Goal: Information Seeking & Learning: Learn about a topic

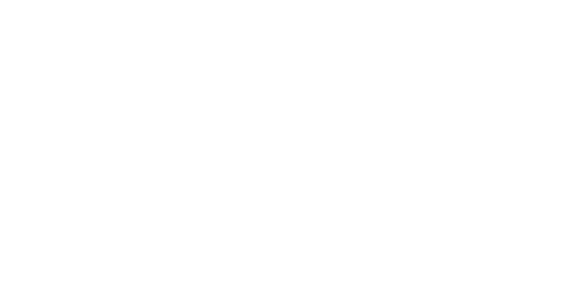
select select "Song"
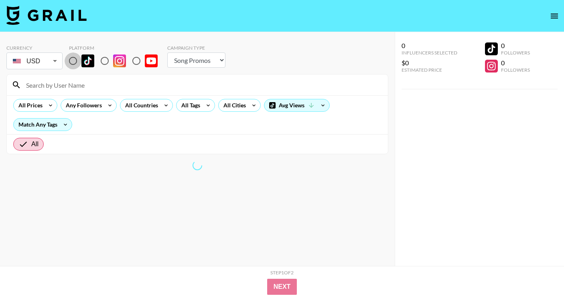
click at [75, 61] on input "radio" at bounding box center [73, 61] width 17 height 17
radio input "true"
click at [247, 101] on div "All Cities" at bounding box center [239, 105] width 43 height 13
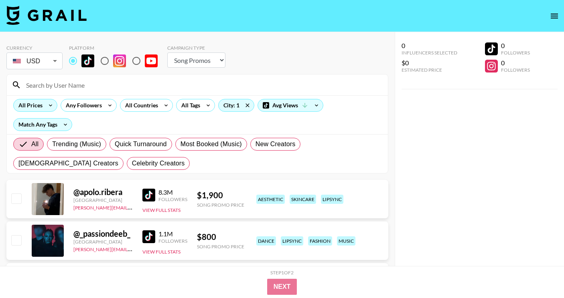
click at [55, 107] on icon at bounding box center [50, 105] width 13 height 12
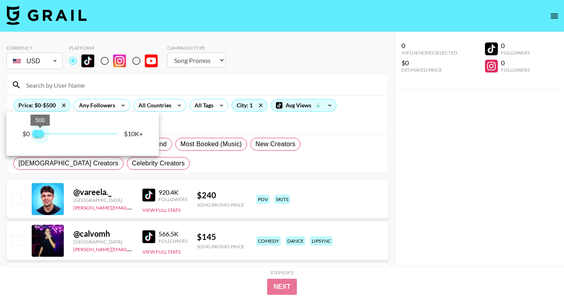
type input "500"
drag, startPoint x: 121, startPoint y: 132, endPoint x: 40, endPoint y: 132, distance: 80.6
click at [40, 132] on span "500" at bounding box center [40, 134] width 8 height 8
click at [181, 75] on div at bounding box center [282, 149] width 564 height 298
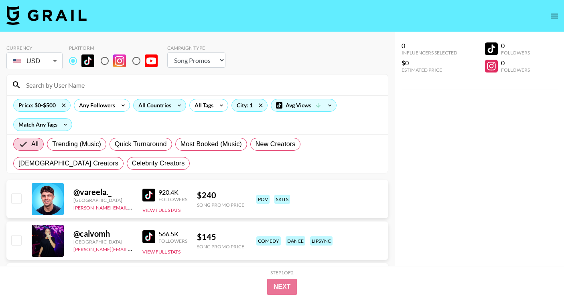
click at [178, 106] on icon at bounding box center [179, 105] width 13 height 12
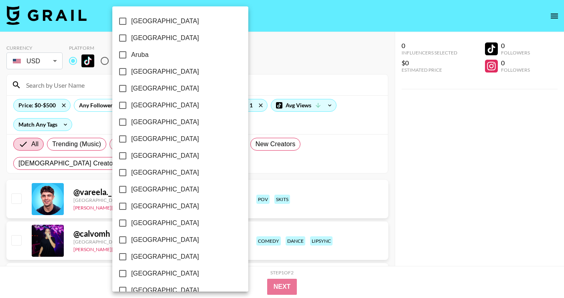
click at [157, 91] on label "[GEOGRAPHIC_DATA]" at bounding box center [174, 88] width 121 height 17
click at [131, 91] on input "[GEOGRAPHIC_DATA]" at bounding box center [122, 88] width 17 height 17
checkbox input "true"
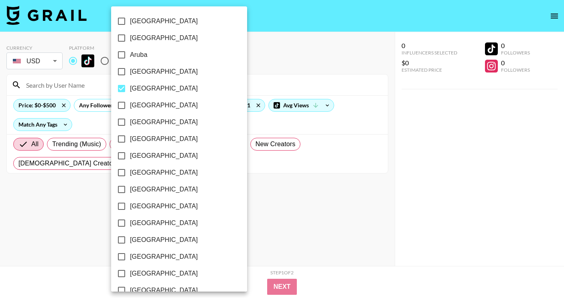
click at [156, 73] on label "[GEOGRAPHIC_DATA]" at bounding box center [173, 71] width 121 height 17
click at [130, 73] on input "[GEOGRAPHIC_DATA]" at bounding box center [121, 71] width 17 height 17
checkbox input "true"
click at [153, 91] on label "[GEOGRAPHIC_DATA]" at bounding box center [173, 88] width 121 height 17
click at [130, 91] on input "[GEOGRAPHIC_DATA]" at bounding box center [121, 88] width 17 height 17
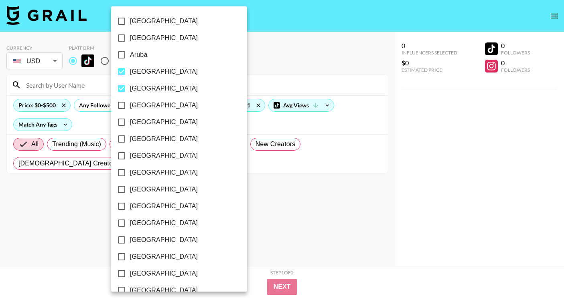
checkbox input "false"
click at [152, 154] on span "[GEOGRAPHIC_DATA]" at bounding box center [164, 156] width 68 height 10
click at [130, 154] on input "[GEOGRAPHIC_DATA]" at bounding box center [121, 156] width 17 height 17
checkbox input "true"
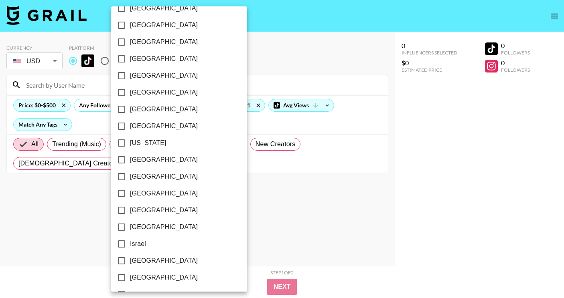
scroll to position [637, 0]
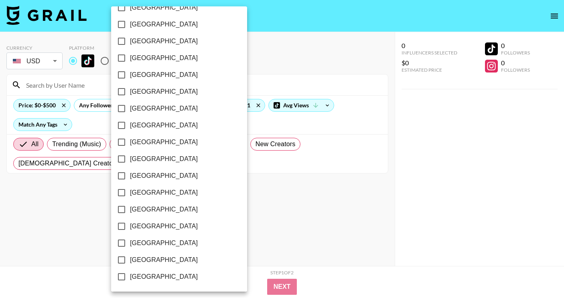
click at [152, 246] on span "[GEOGRAPHIC_DATA]" at bounding box center [164, 244] width 68 height 10
click at [130, 246] on input "[GEOGRAPHIC_DATA]" at bounding box center [121, 243] width 17 height 17
checkbox input "true"
click at [157, 260] on span "[GEOGRAPHIC_DATA]" at bounding box center [164, 260] width 68 height 10
click at [130, 260] on input "[GEOGRAPHIC_DATA]" at bounding box center [121, 260] width 17 height 17
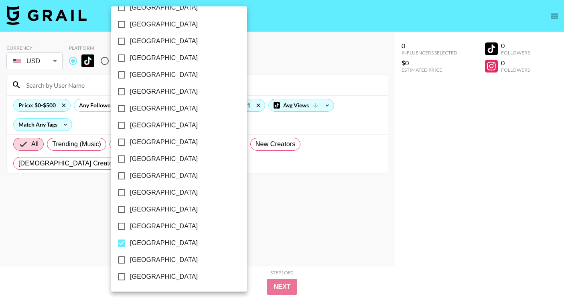
checkbox input "true"
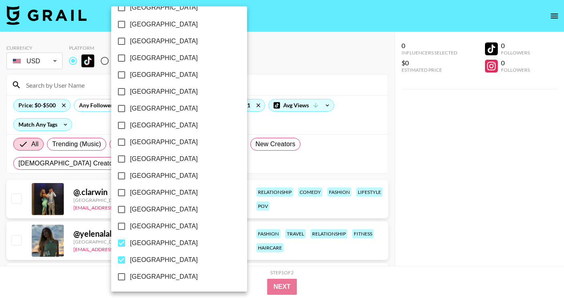
click at [412, 135] on div at bounding box center [282, 149] width 564 height 298
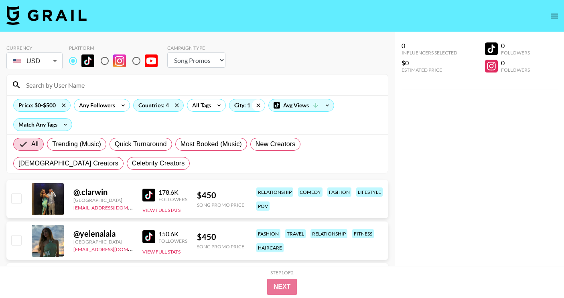
click at [259, 106] on icon at bounding box center [258, 105] width 4 height 4
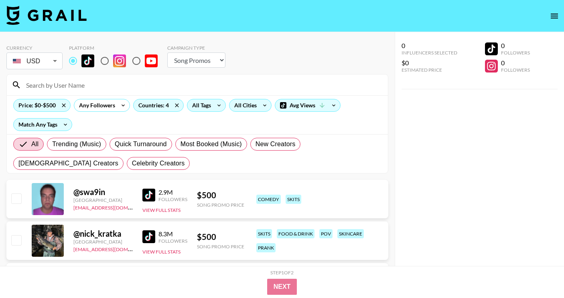
click at [205, 108] on div "All Tags" at bounding box center [199, 105] width 25 height 12
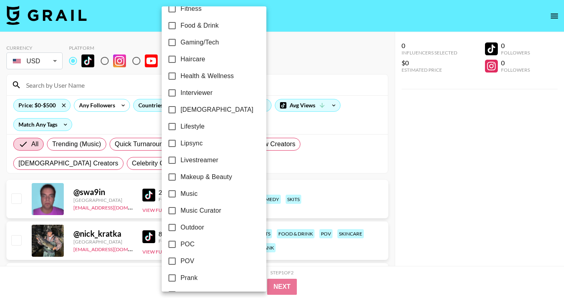
scroll to position [334, 0]
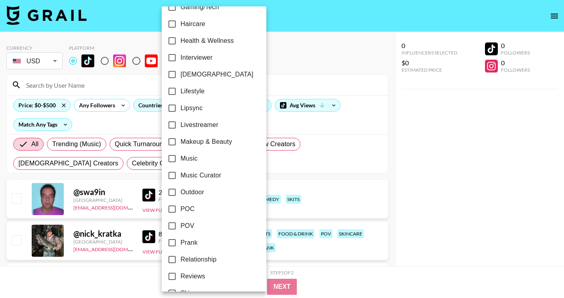
click at [194, 207] on span "POC" at bounding box center [187, 210] width 14 height 10
click at [180, 207] on input "POC" at bounding box center [172, 209] width 17 height 17
checkbox input "true"
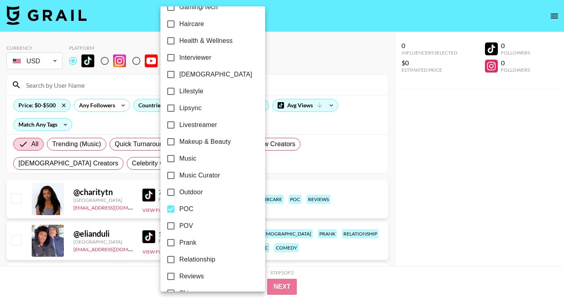
click at [406, 223] on div at bounding box center [282, 149] width 564 height 298
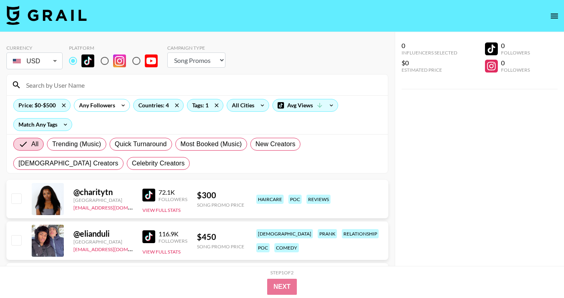
scroll to position [99, 0]
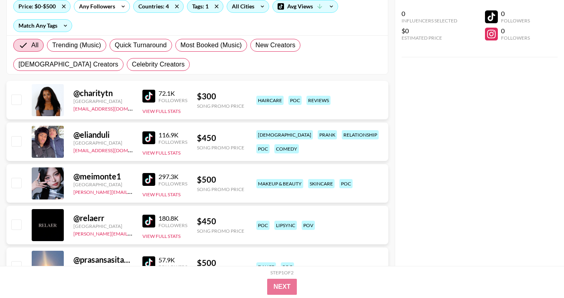
click at [101, 133] on div "@ elianduli" at bounding box center [102, 135] width 59 height 10
click at [150, 137] on img at bounding box center [148, 138] width 13 height 13
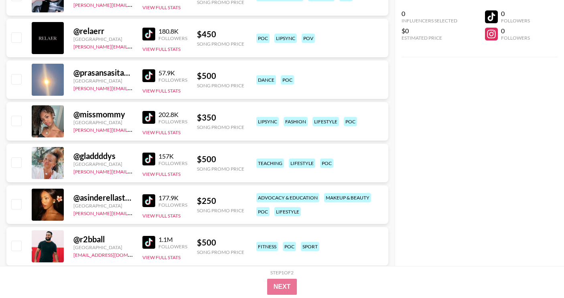
scroll to position [344, 0]
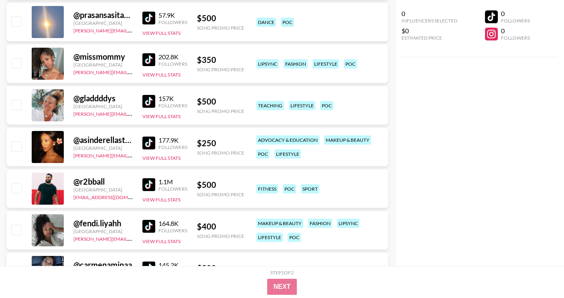
click at [148, 188] on img at bounding box center [148, 184] width 13 height 13
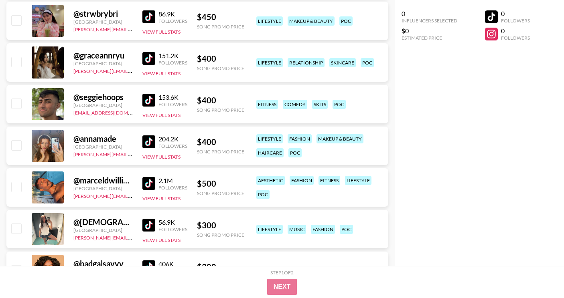
scroll to position [768, 0]
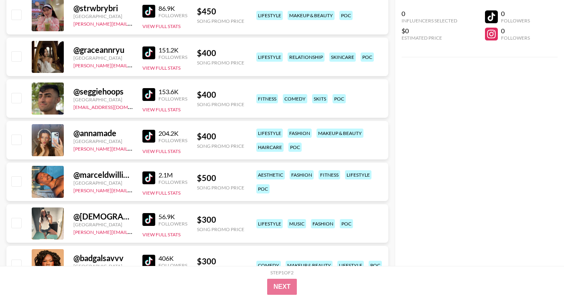
click at [153, 176] on img at bounding box center [148, 178] width 13 height 13
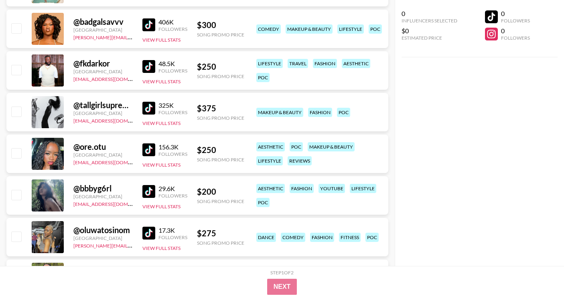
scroll to position [1005, 0]
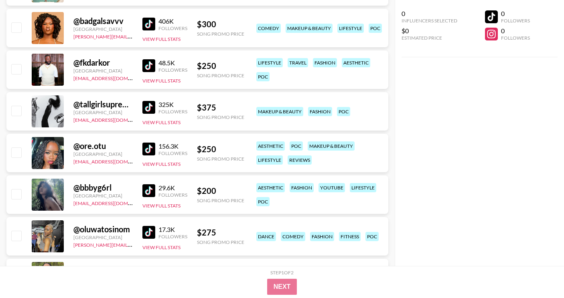
click at [148, 65] on img at bounding box center [148, 65] width 13 height 13
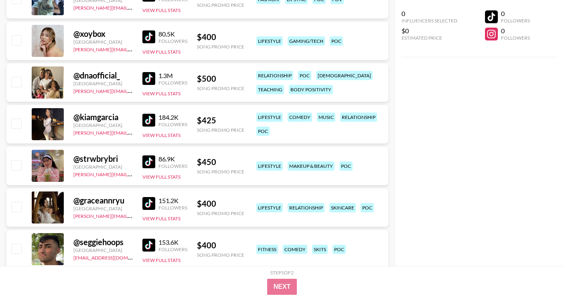
scroll to position [0, 0]
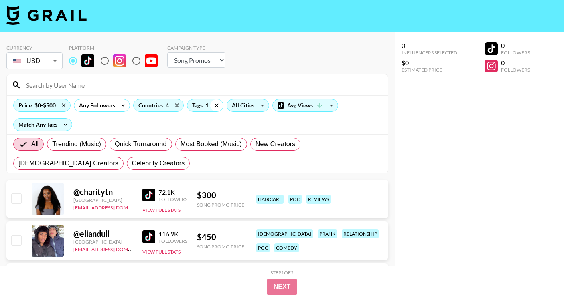
click at [218, 105] on icon at bounding box center [216, 105] width 13 height 12
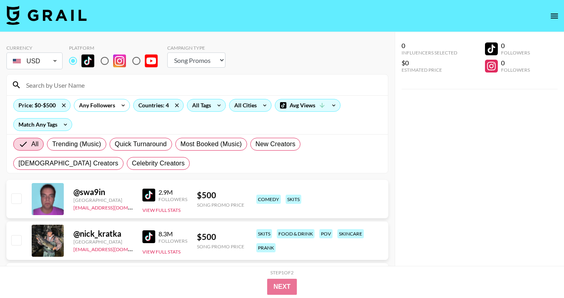
click at [204, 107] on div "All Tags" at bounding box center [199, 105] width 25 height 12
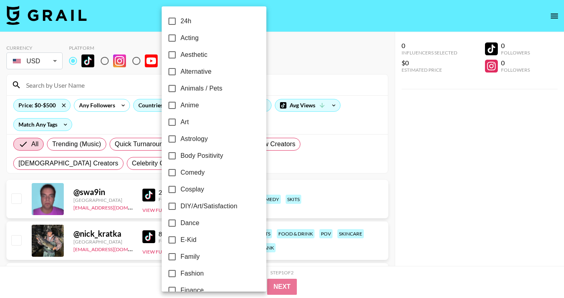
click at [203, 171] on span "Comedy" at bounding box center [192, 173] width 24 height 10
click at [180, 171] on input "Comedy" at bounding box center [172, 172] width 17 height 17
checkbox input "true"
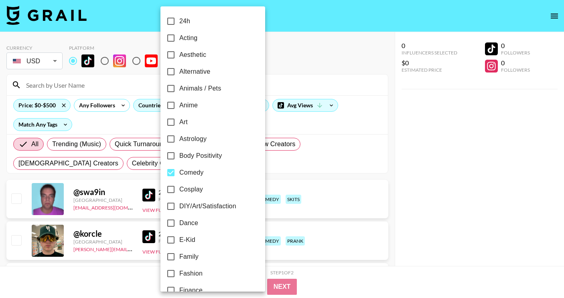
click at [408, 191] on div at bounding box center [282, 149] width 564 height 298
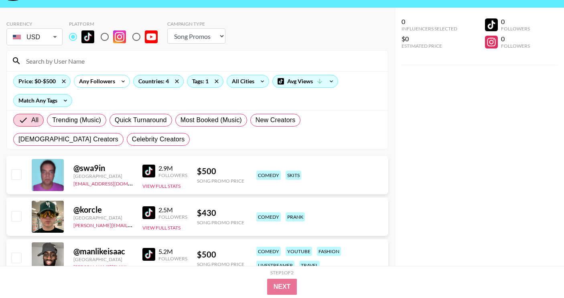
scroll to position [59, 0]
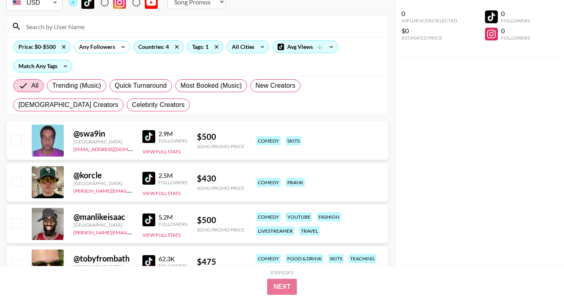
click at [143, 180] on img at bounding box center [148, 178] width 13 height 13
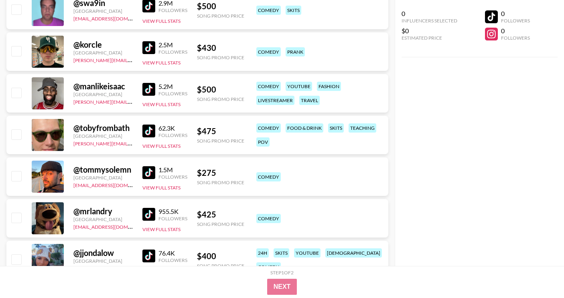
scroll to position [191, 0]
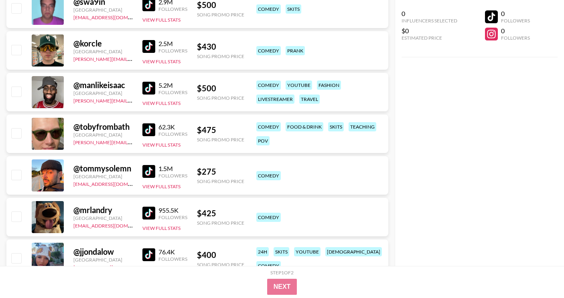
click at [139, 172] on div "@ tommysolemn [GEOGRAPHIC_DATA] [EMAIL_ADDRESS][DOMAIN_NAME] 1.5M Followers Vie…" at bounding box center [197, 175] width 382 height 39
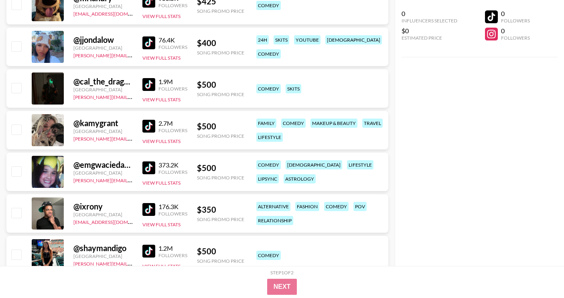
scroll to position [438, 0]
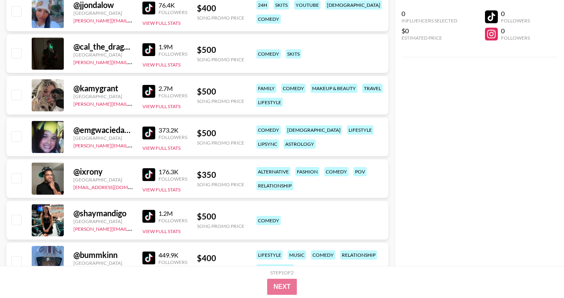
click at [147, 165] on div "176.3K Followers View Full Stats" at bounding box center [164, 179] width 45 height 28
click at [147, 173] on img at bounding box center [148, 174] width 13 height 13
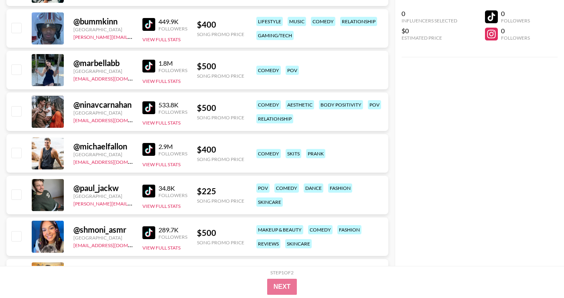
scroll to position [672, 0]
click at [153, 192] on img at bounding box center [148, 190] width 13 height 13
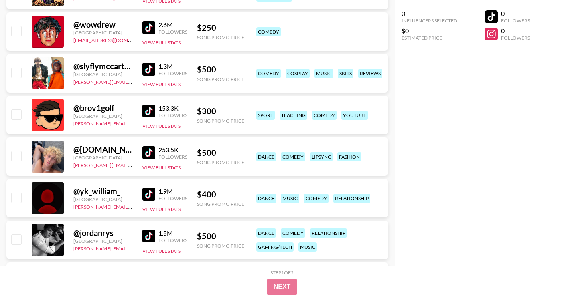
scroll to position [1212, 0]
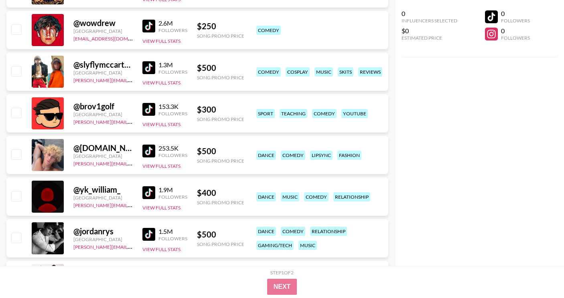
click at [150, 105] on img at bounding box center [148, 109] width 13 height 13
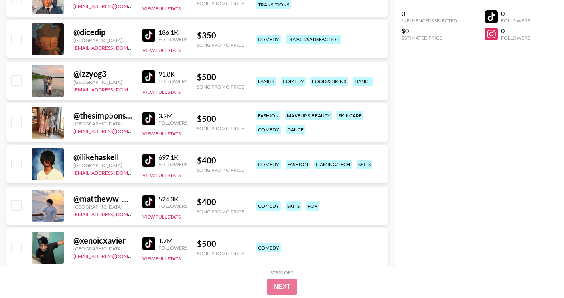
scroll to position [1938, 0]
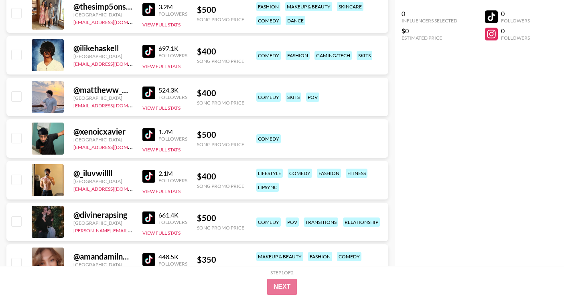
click at [144, 48] on img at bounding box center [148, 51] width 13 height 13
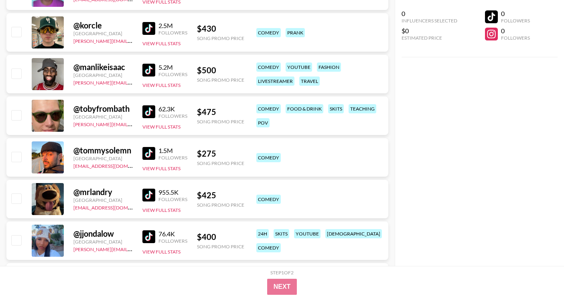
scroll to position [0, 0]
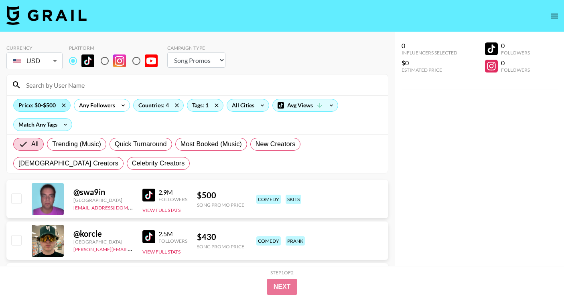
click at [45, 107] on div "Price: $0-$500" at bounding box center [42, 105] width 57 height 12
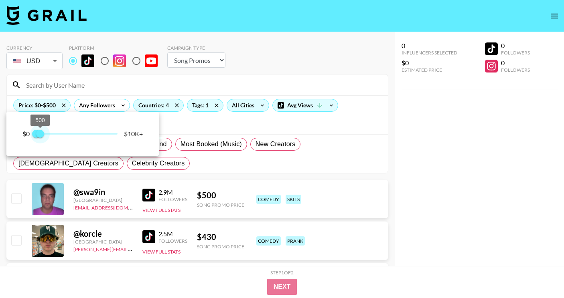
type input "250"
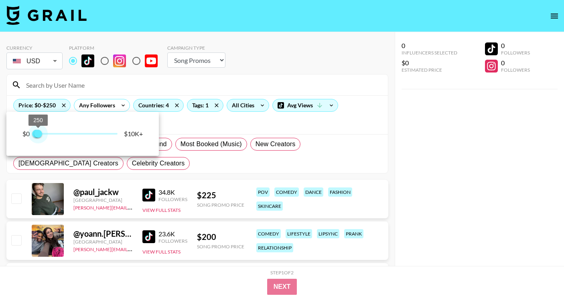
click at [39, 136] on span "250" at bounding box center [38, 134] width 8 height 8
click at [384, 201] on div at bounding box center [282, 149] width 564 height 298
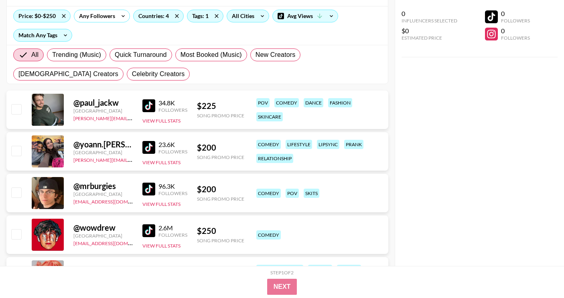
scroll to position [105, 0]
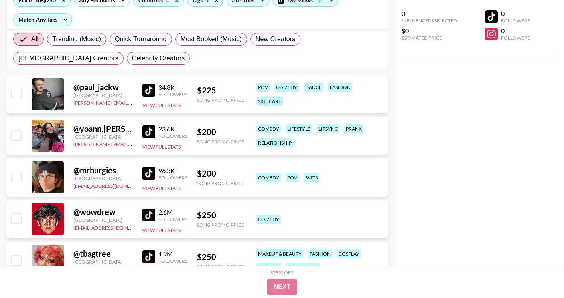
click at [151, 132] on img at bounding box center [148, 132] width 13 height 13
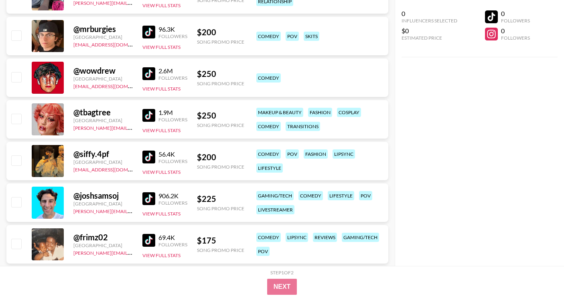
scroll to position [259, 0]
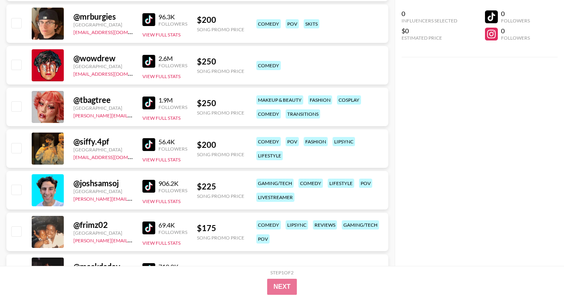
click at [148, 147] on img at bounding box center [148, 144] width 13 height 13
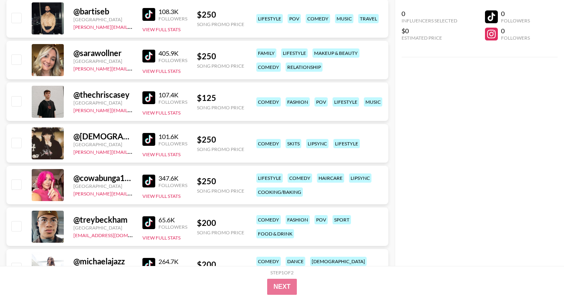
scroll to position [723, 0]
click at [150, 93] on img at bounding box center [148, 98] width 13 height 13
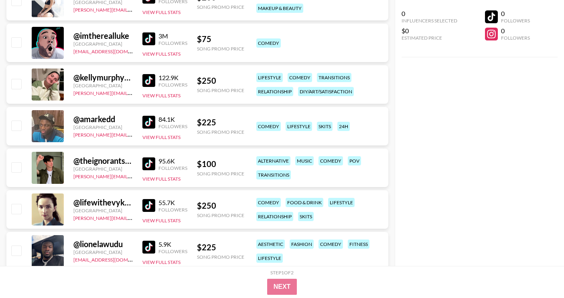
scroll to position [1009, 0]
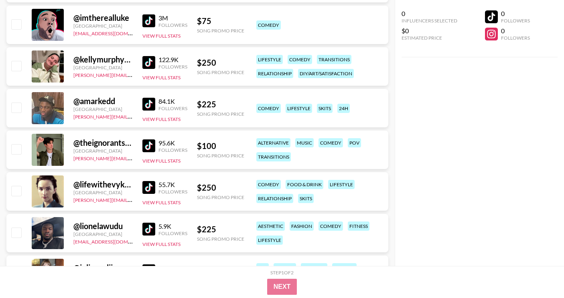
click at [150, 104] on img at bounding box center [148, 104] width 13 height 13
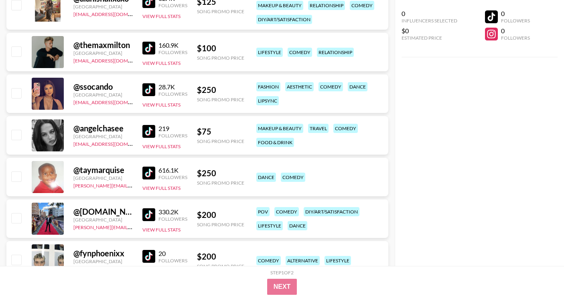
scroll to position [1617, 0]
click at [154, 173] on img at bounding box center [148, 172] width 13 height 13
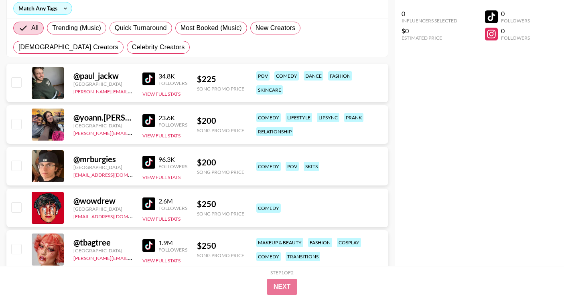
scroll to position [39, 0]
